Goal: Use online tool/utility: Utilize a website feature to perform a specific function

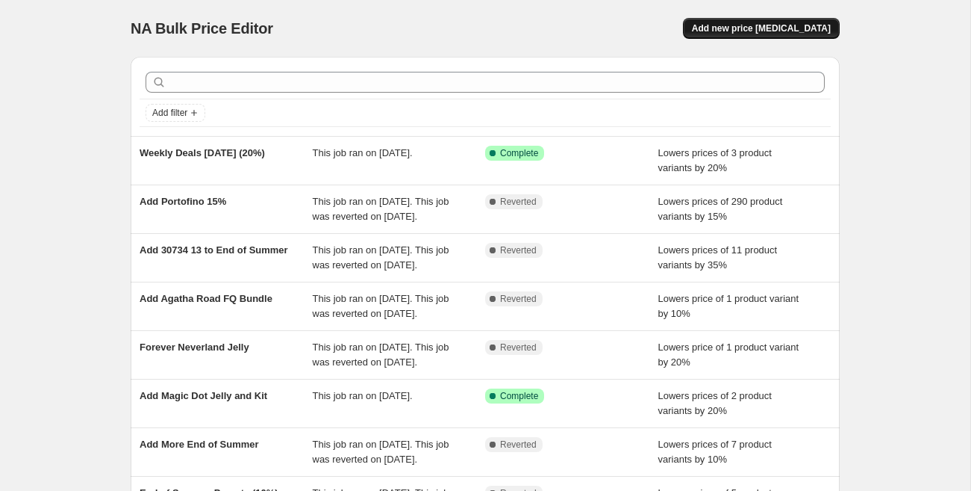
click at [779, 30] on span "Add new price [MEDICAL_DATA]" at bounding box center [761, 28] width 139 height 12
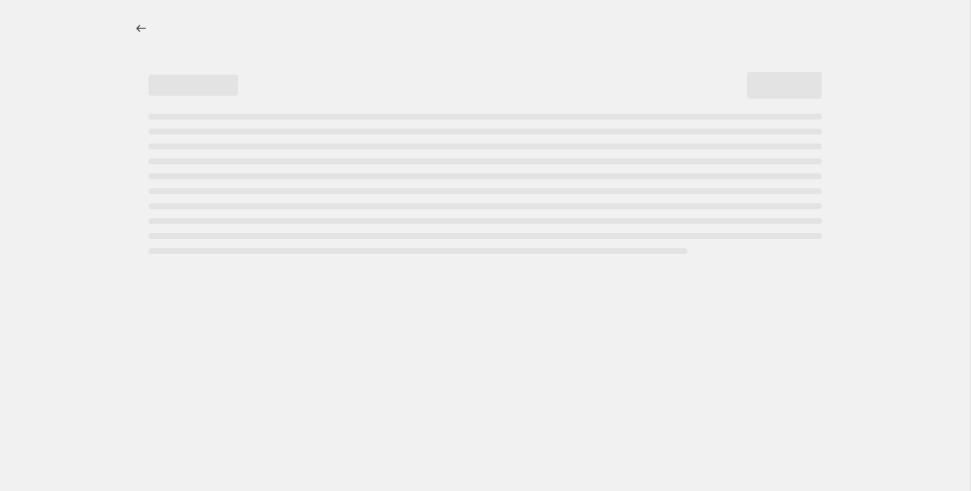
select select "percentage"
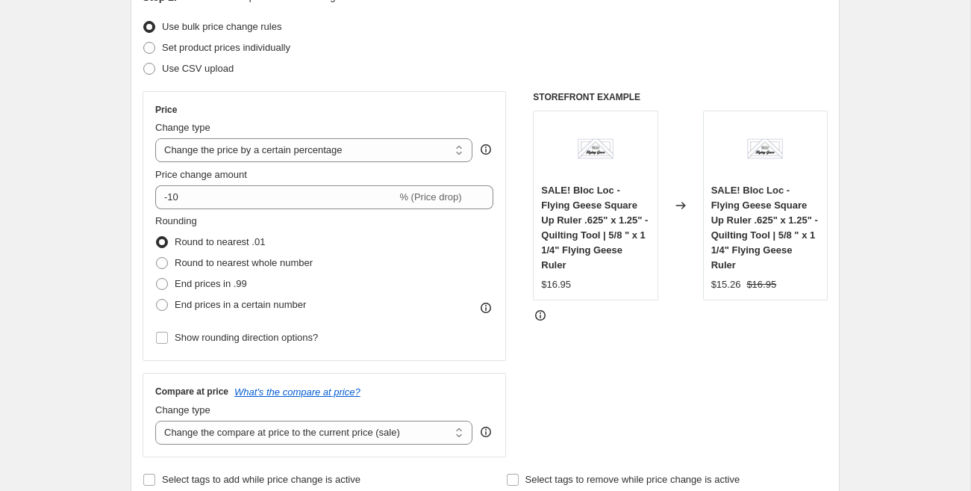
scroll to position [184, 0]
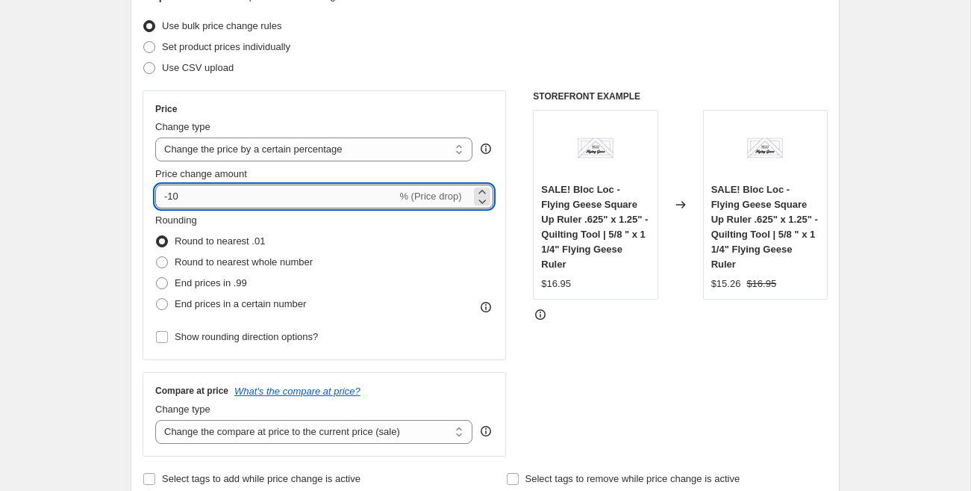
click at [191, 199] on input "-10" at bounding box center [275, 196] width 241 height 24
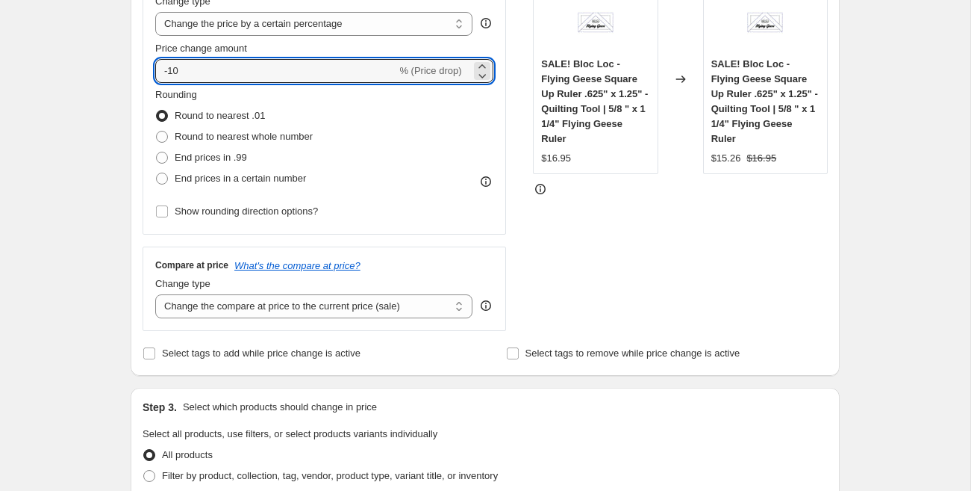
scroll to position [359, 0]
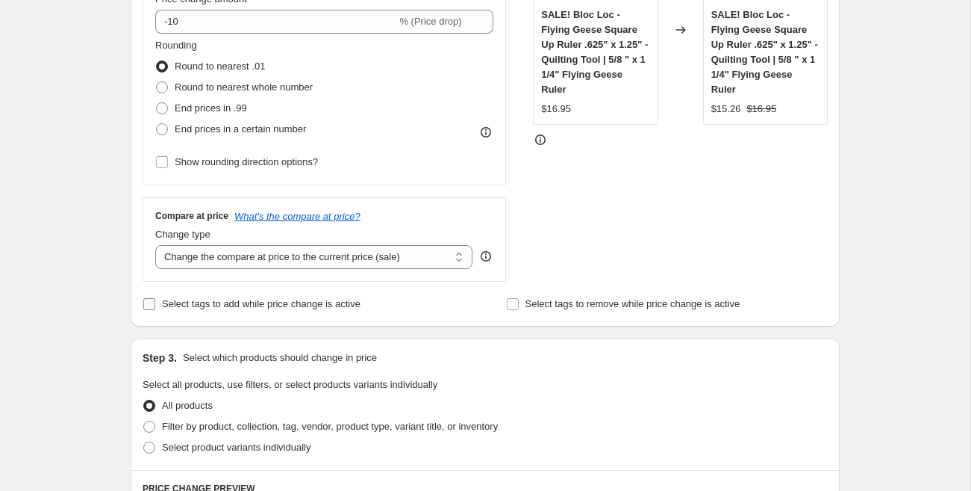
click at [180, 308] on span "Select tags to add while price change is active" at bounding box center [261, 303] width 199 height 11
click at [155, 308] on input "Select tags to add while price change is active" at bounding box center [149, 304] width 12 height 12
checkbox input "true"
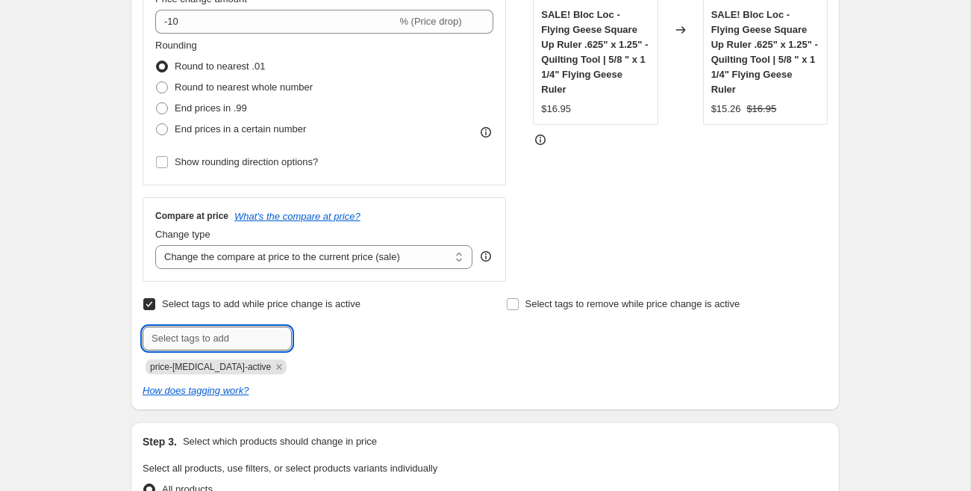
click at [195, 346] on input "text" at bounding box center [217, 338] width 149 height 24
type input "weekly deal"
click at [330, 338] on span "weekly deal" at bounding box center [350, 337] width 50 height 10
click at [216, 337] on input "text" at bounding box center [217, 338] width 149 height 24
type input "sale"
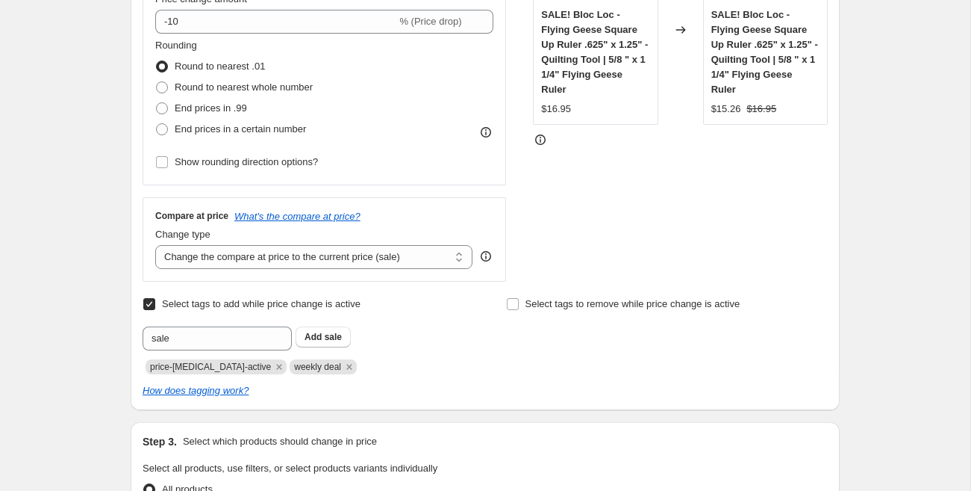
drag, startPoint x: 326, startPoint y: 338, endPoint x: 317, endPoint y: 351, distance: 15.1
click at [326, 338] on span "sale" at bounding box center [333, 337] width 17 height 10
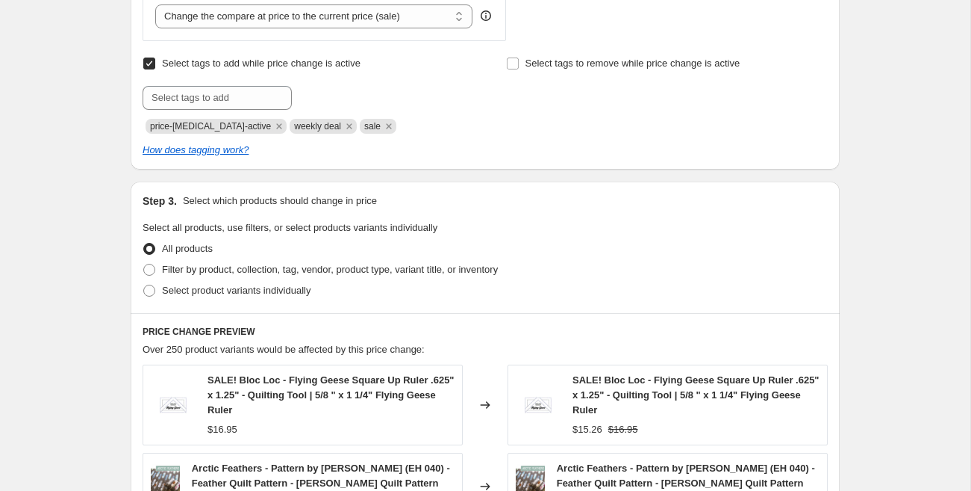
scroll to position [642, 0]
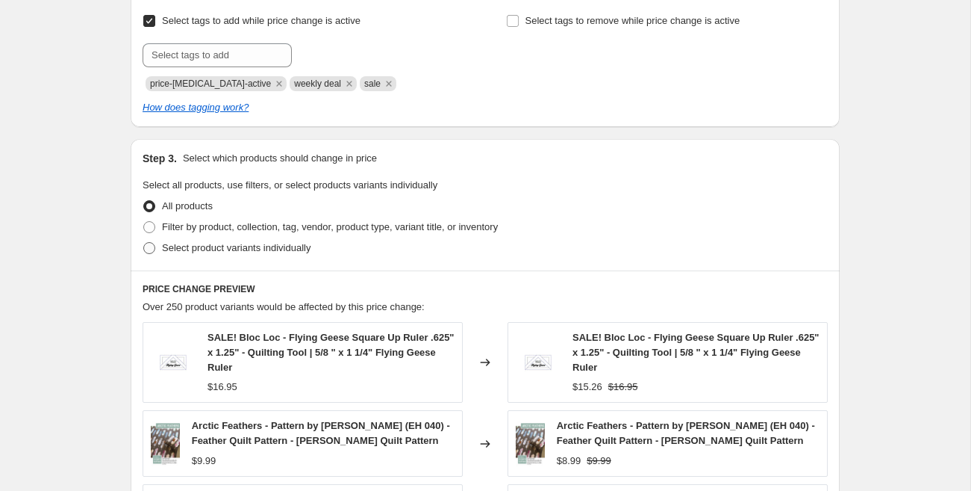
click at [197, 248] on span "Select product variants individually" at bounding box center [236, 247] width 149 height 11
click at [144, 243] on input "Select product variants individually" at bounding box center [143, 242] width 1 height 1
radio input "true"
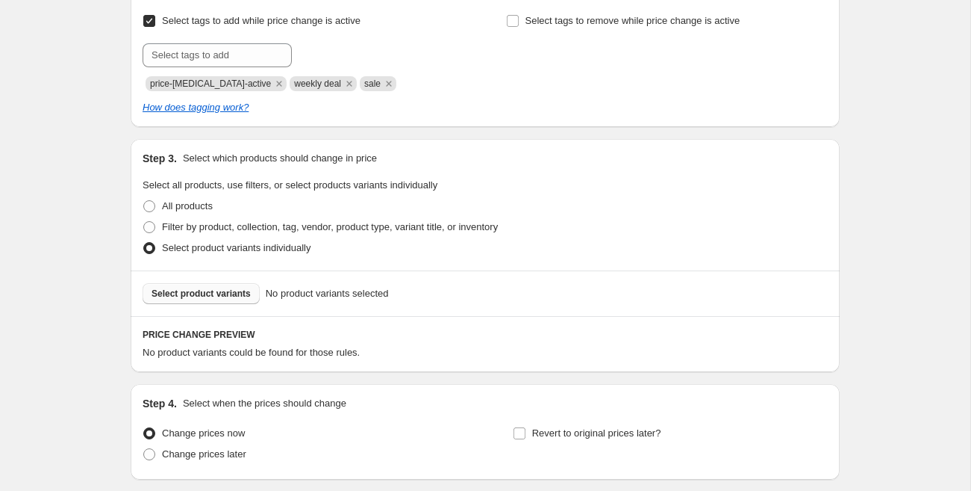
click at [208, 295] on span "Select product variants" at bounding box center [201, 293] width 99 height 12
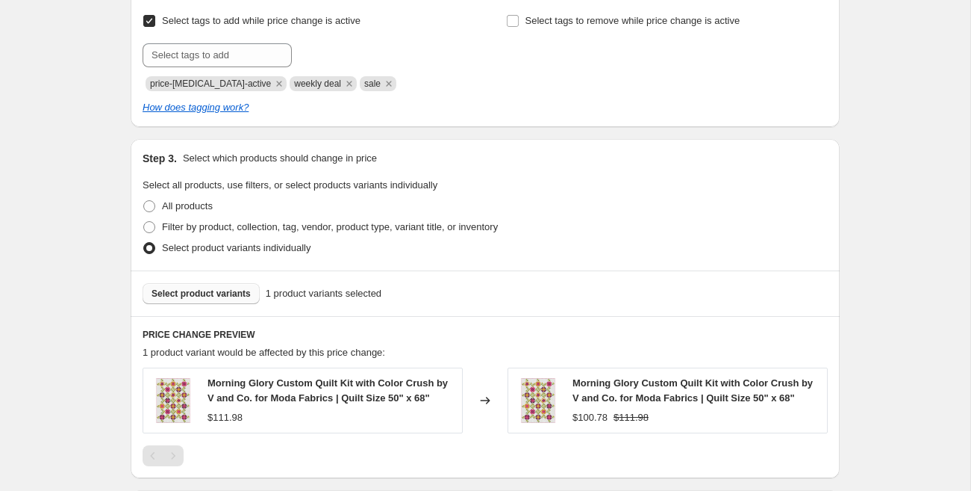
click at [236, 293] on span "Select product variants" at bounding box center [201, 293] width 99 height 12
